Goal: Information Seeking & Learning: Check status

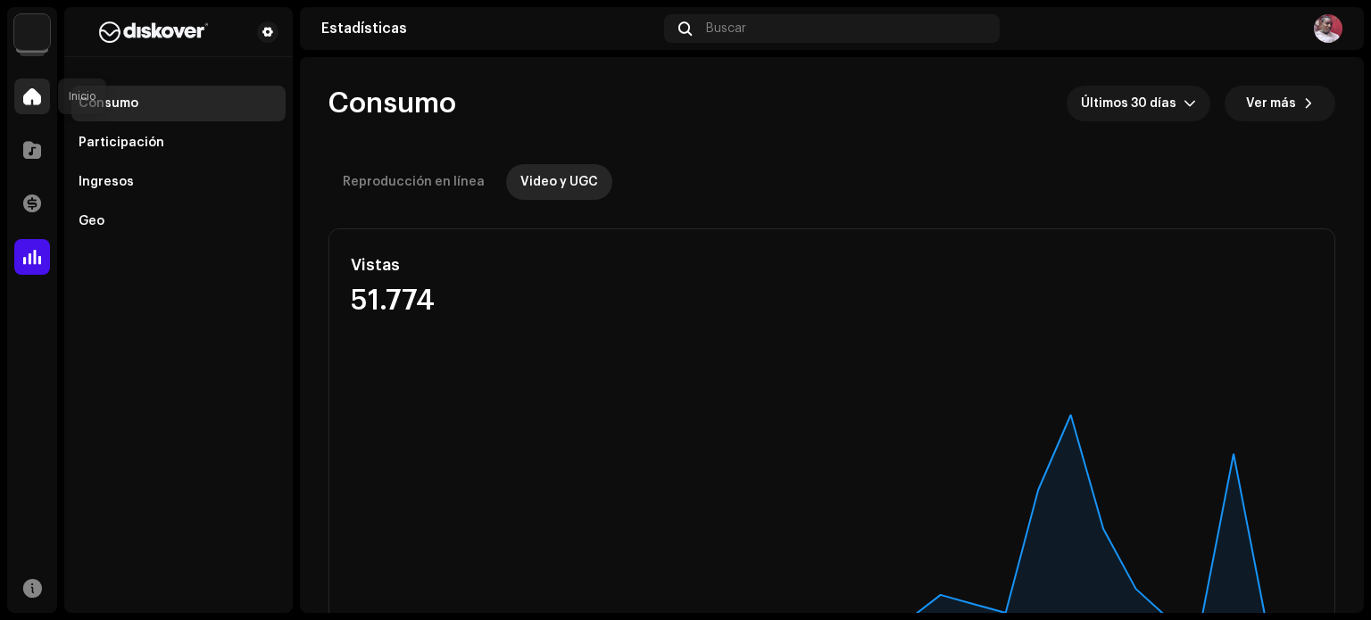
click at [32, 99] on span at bounding box center [32, 96] width 18 height 14
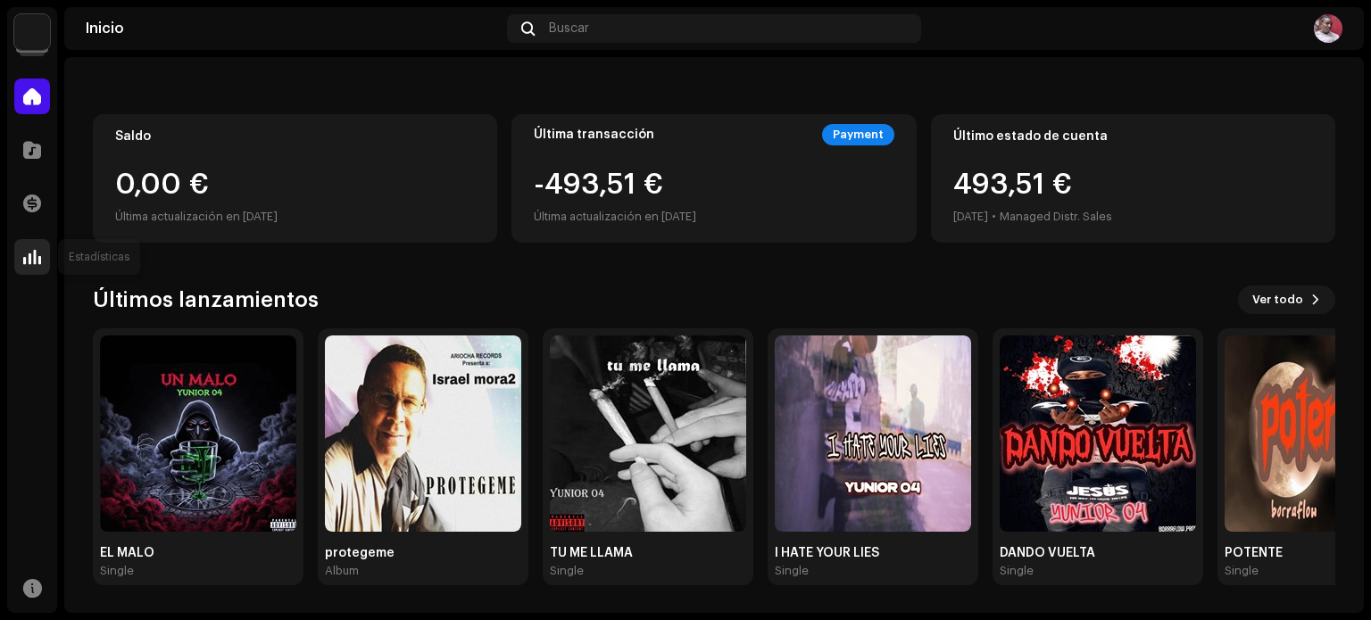
click at [38, 253] on span at bounding box center [32, 257] width 18 height 14
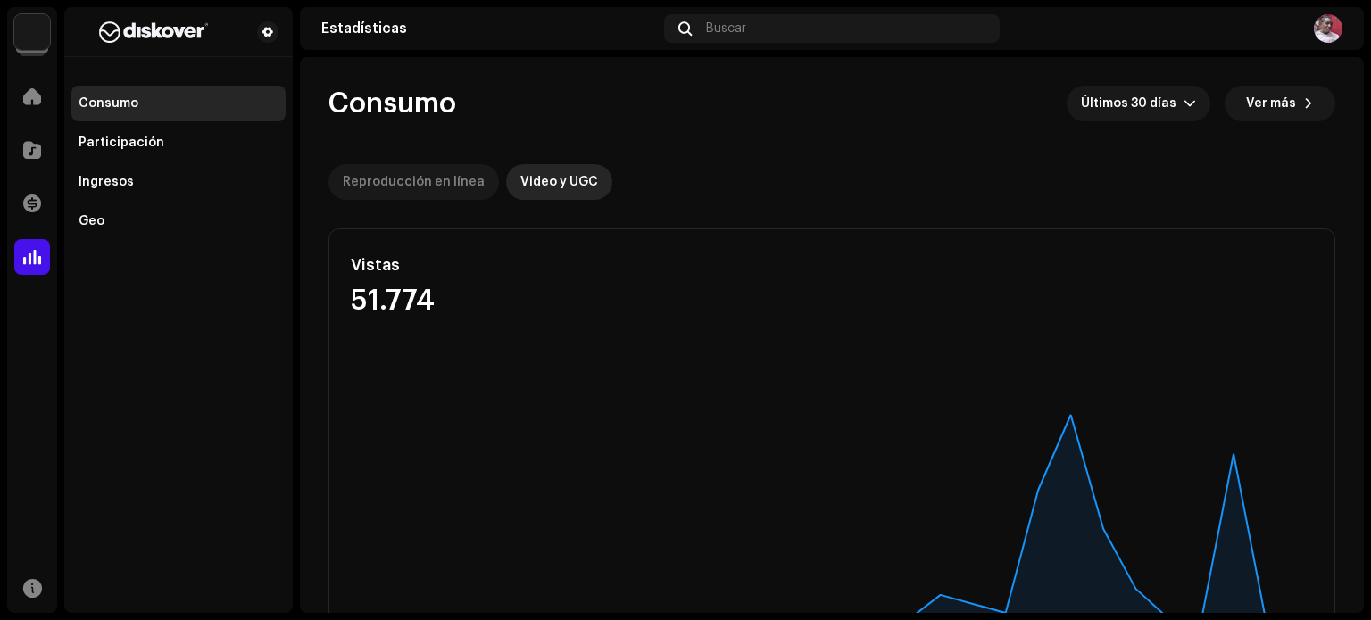
click at [443, 188] on div "Reproducción en línea" at bounding box center [414, 182] width 142 height 36
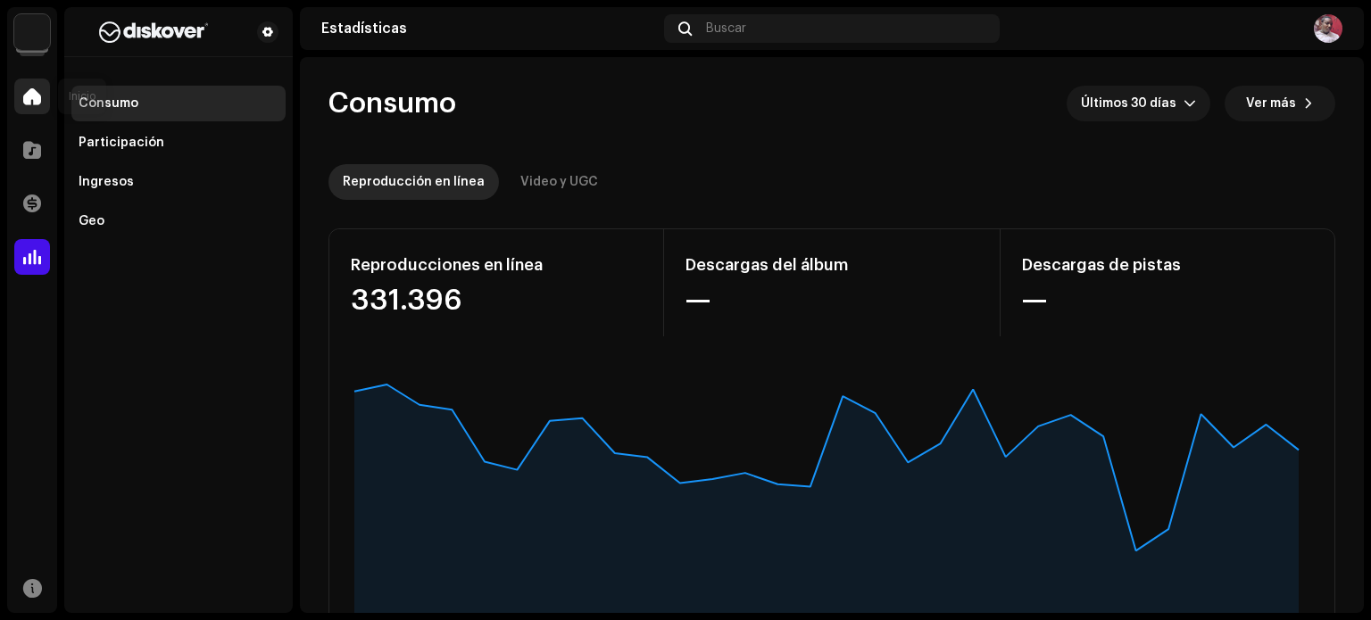
click at [25, 112] on div at bounding box center [32, 97] width 36 height 36
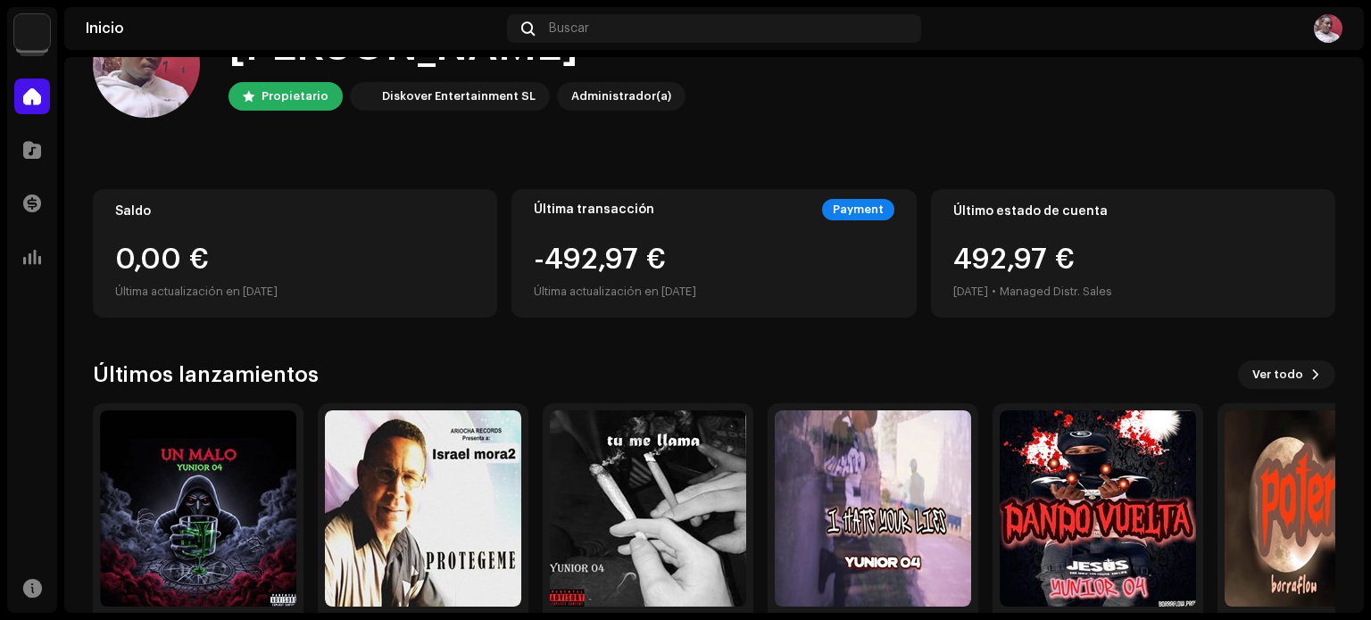
scroll to position [150, 0]
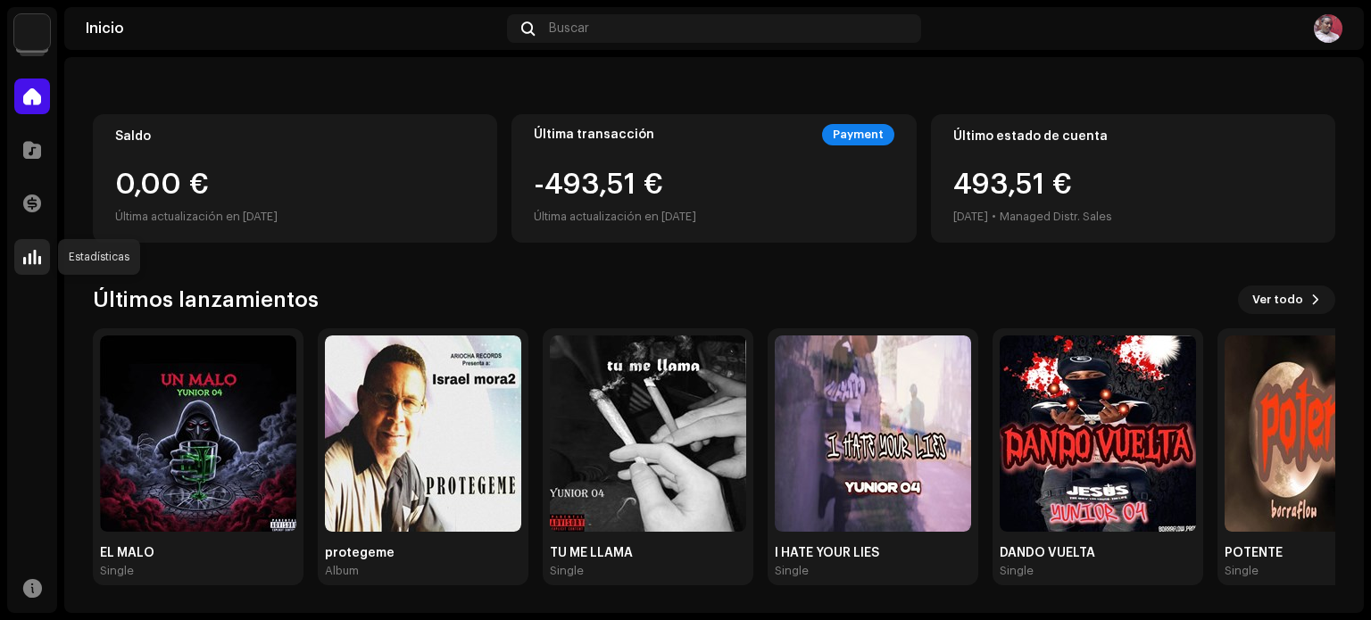
click at [23, 268] on div at bounding box center [32, 257] width 36 height 36
